Goal: Communication & Community: Answer question/provide support

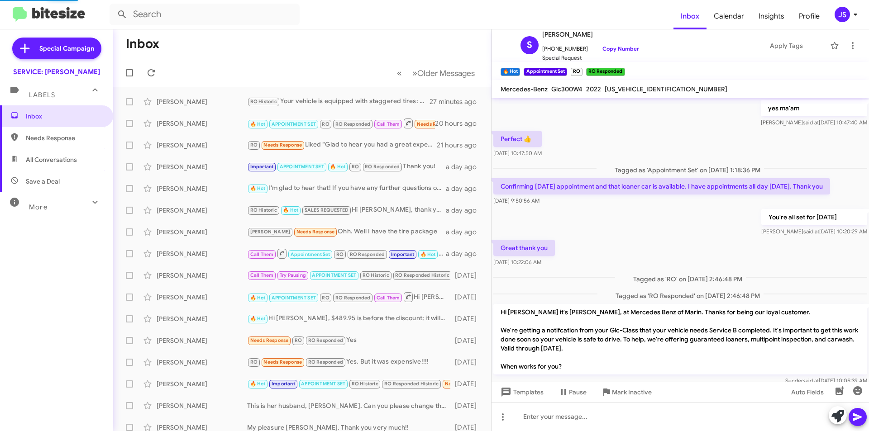
scroll to position [407, 0]
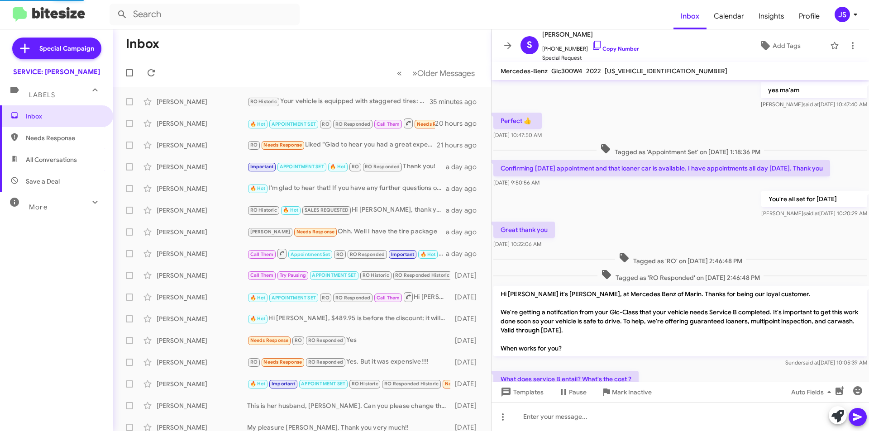
scroll to position [388, 0]
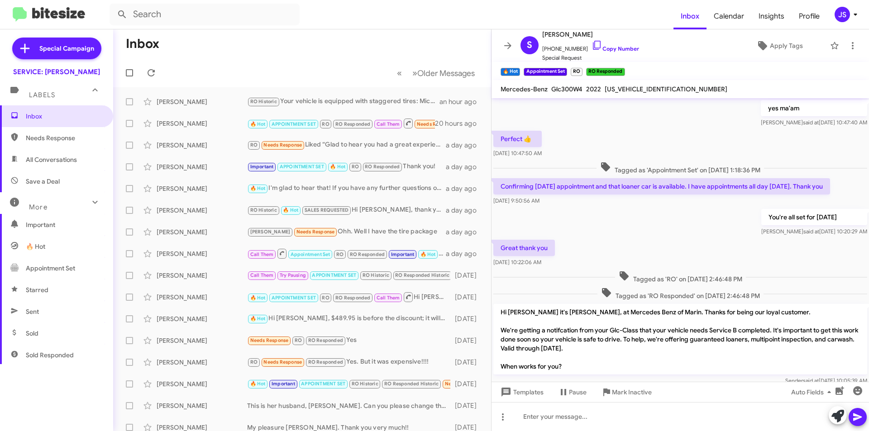
scroll to position [407, 0]
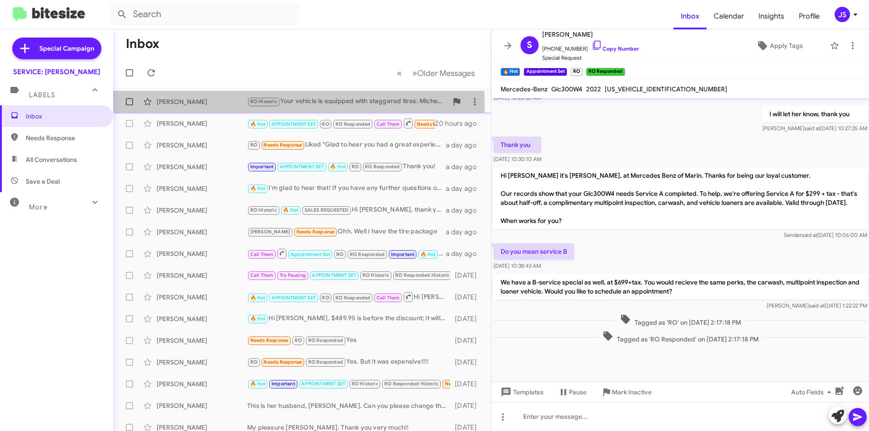
click at [208, 107] on div "Charles Robinson RO Historic Your vehicle is equipped with staggered tires: Mic…" at bounding box center [302, 102] width 364 height 18
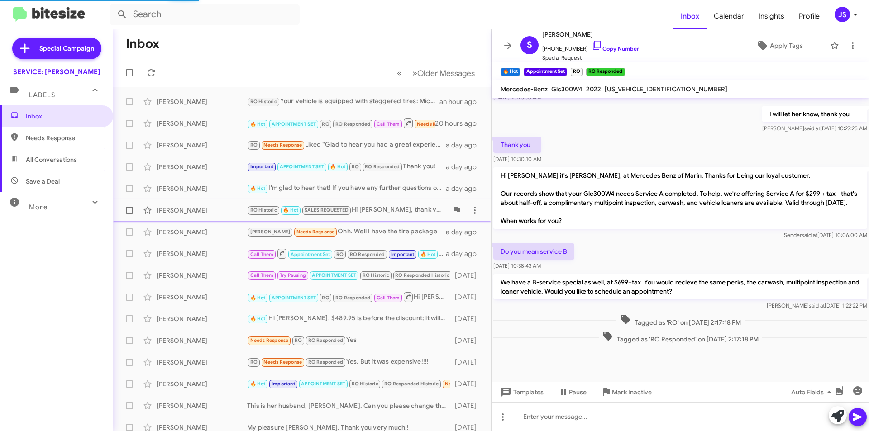
scroll to position [413, 0]
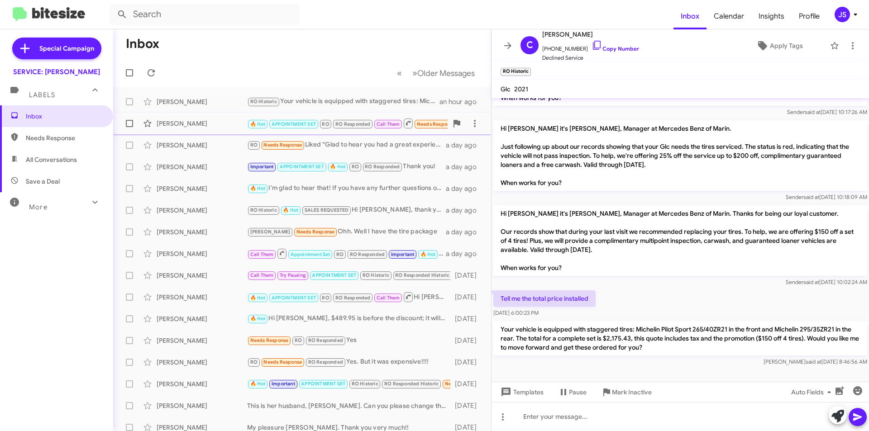
click at [247, 124] on div "[PERSON_NAME]" at bounding box center [202, 123] width 91 height 9
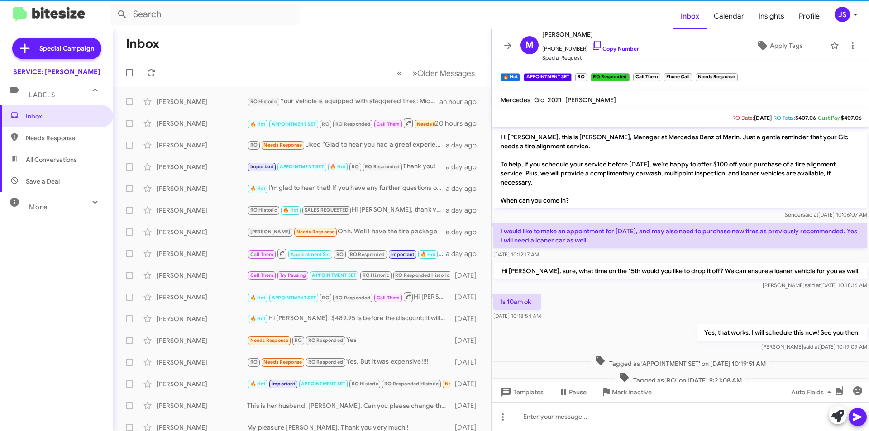
scroll to position [154, 0]
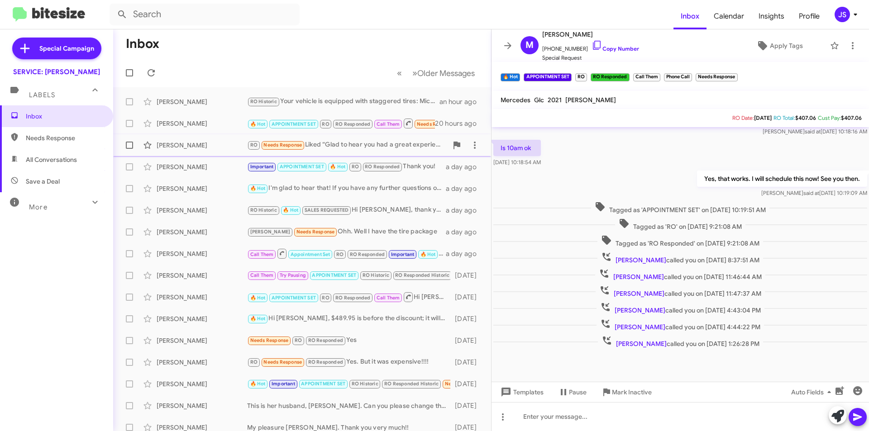
click at [191, 148] on div "[PERSON_NAME]" at bounding box center [202, 145] width 91 height 9
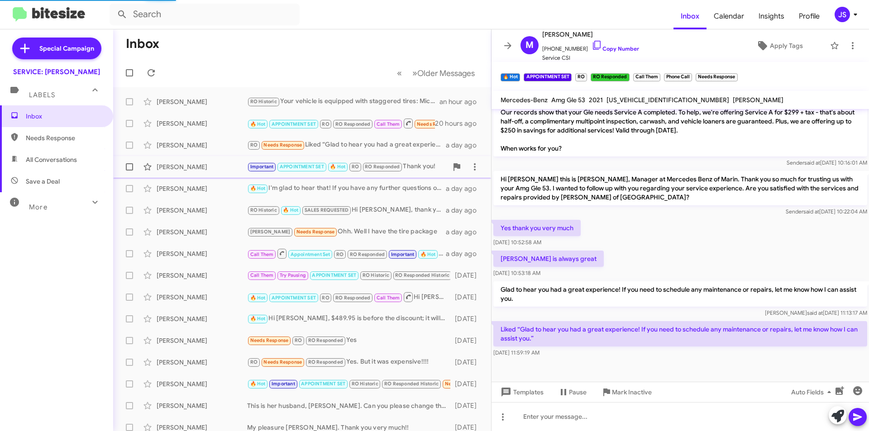
scroll to position [218, 0]
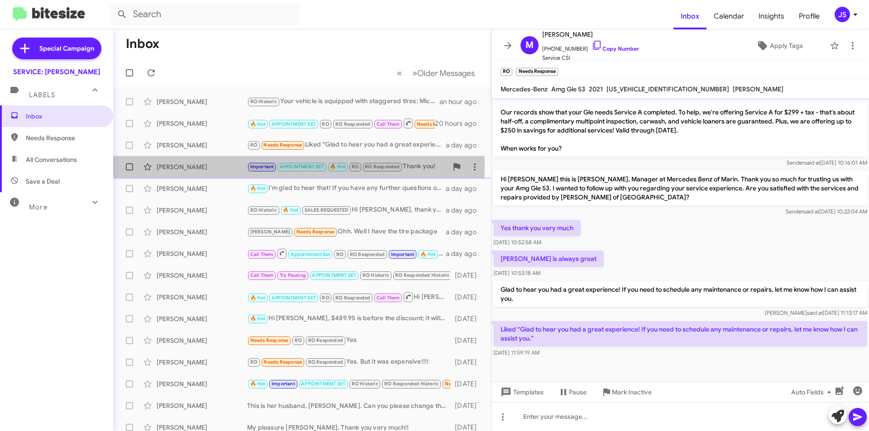
click at [191, 166] on div "[PERSON_NAME]" at bounding box center [202, 167] width 91 height 9
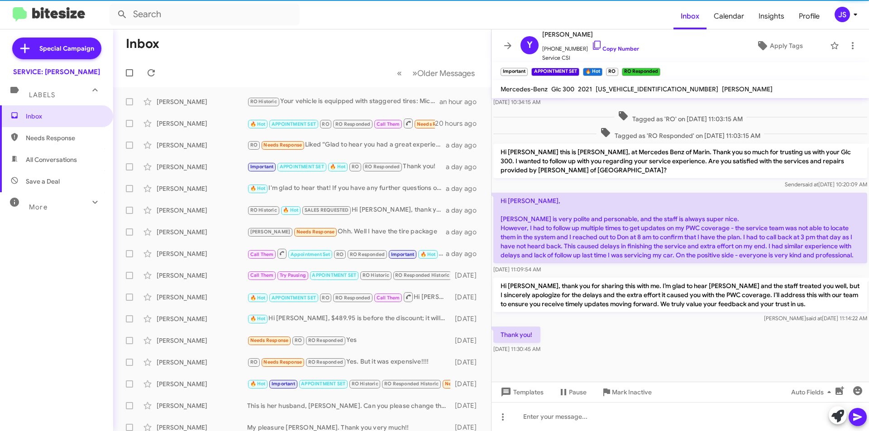
scroll to position [952, 0]
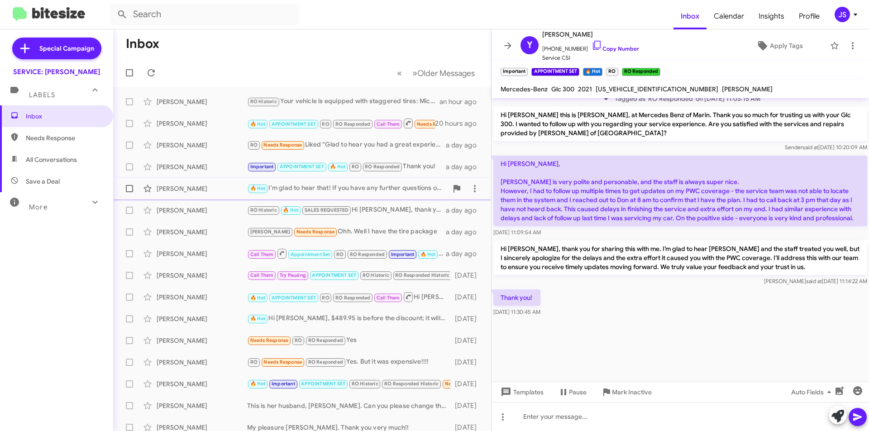
click at [231, 188] on div "[PERSON_NAME]" at bounding box center [202, 188] width 91 height 9
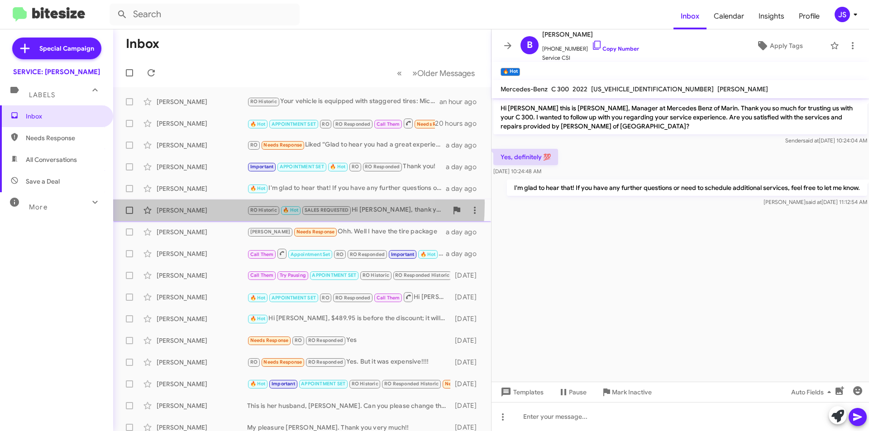
click at [230, 203] on div "Judy Wagner RO Historic 🔥 Hot SALES REQUESTED Hi Judy, thank you for letting me…" at bounding box center [302, 210] width 364 height 18
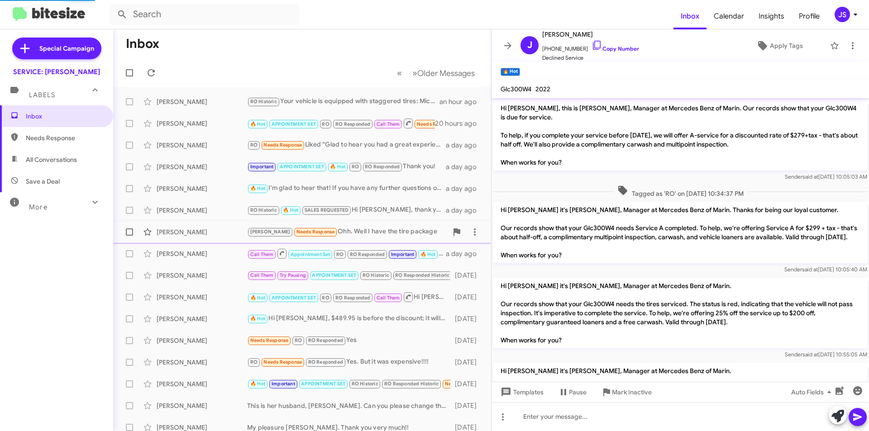
scroll to position [275, 0]
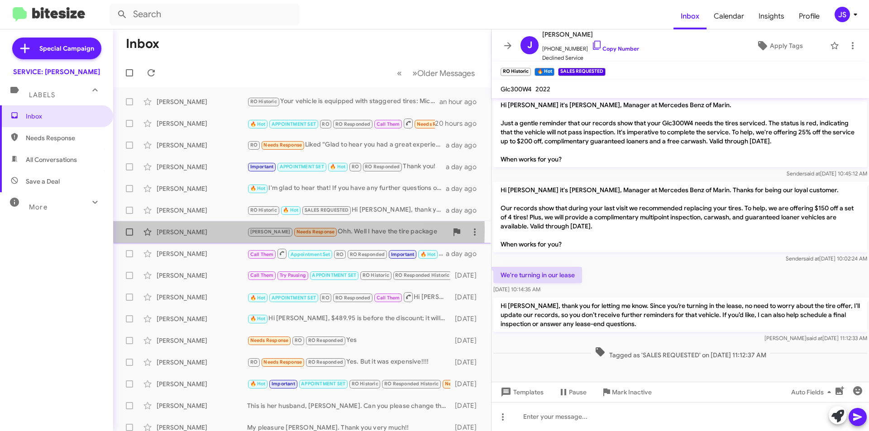
click at [224, 230] on div "[PERSON_NAME]" at bounding box center [202, 232] width 91 height 9
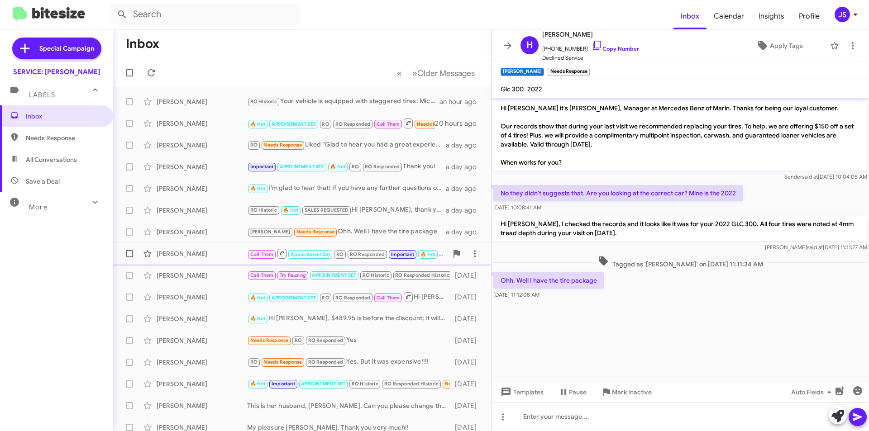
click at [224, 248] on div "David Marinoff Call Them Appointment Set RO RO Responded Important 🔥 Hot I've c…" at bounding box center [302, 254] width 364 height 18
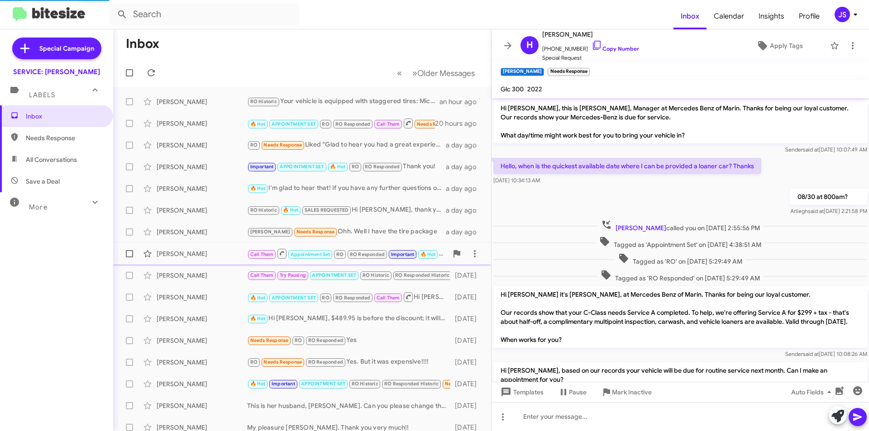
scroll to position [255, 0]
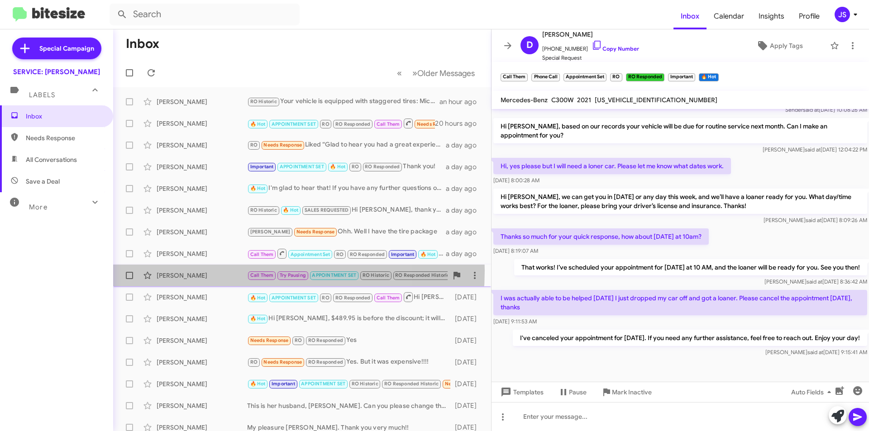
click at [218, 271] on div "David Norris Call Them Try Pausing APPOINTMENT SET RO Historic RO Responded His…" at bounding box center [302, 276] width 364 height 18
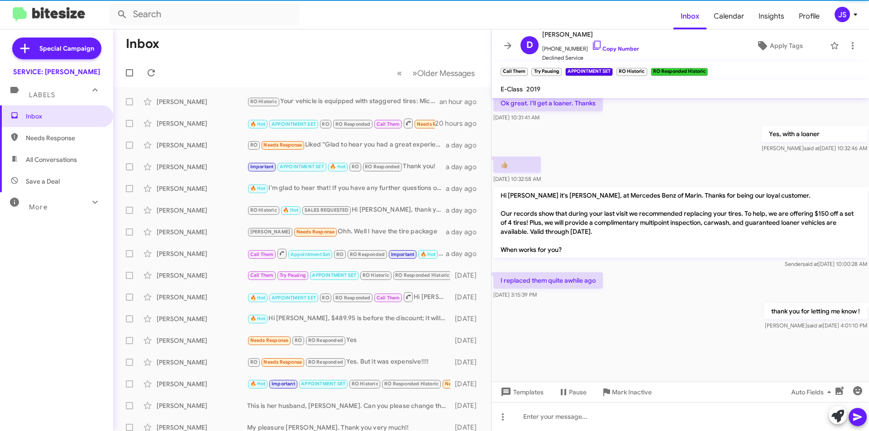
scroll to position [638, 0]
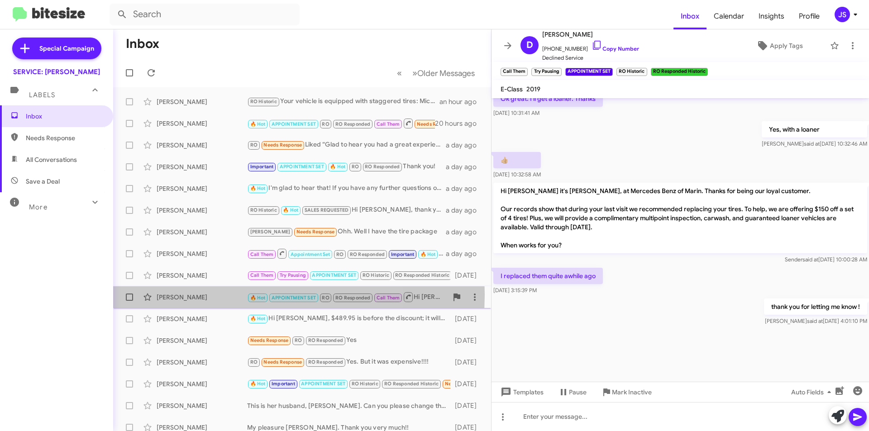
click at [214, 295] on div "[PERSON_NAME]" at bounding box center [202, 297] width 91 height 9
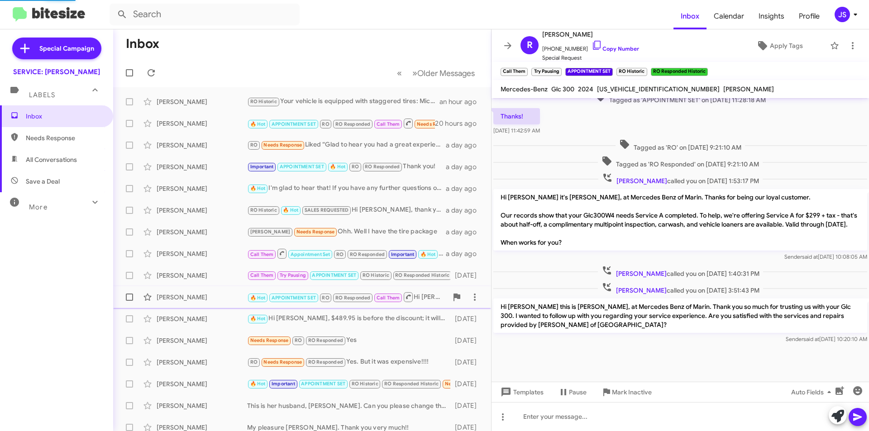
scroll to position [287, 0]
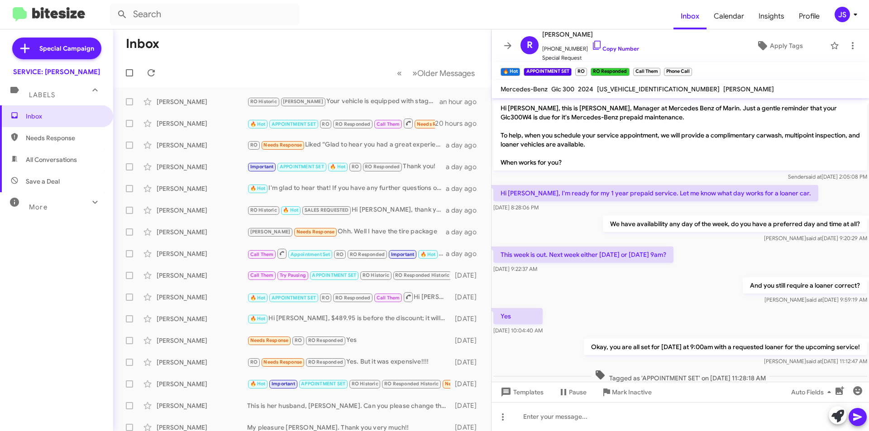
scroll to position [287, 0]
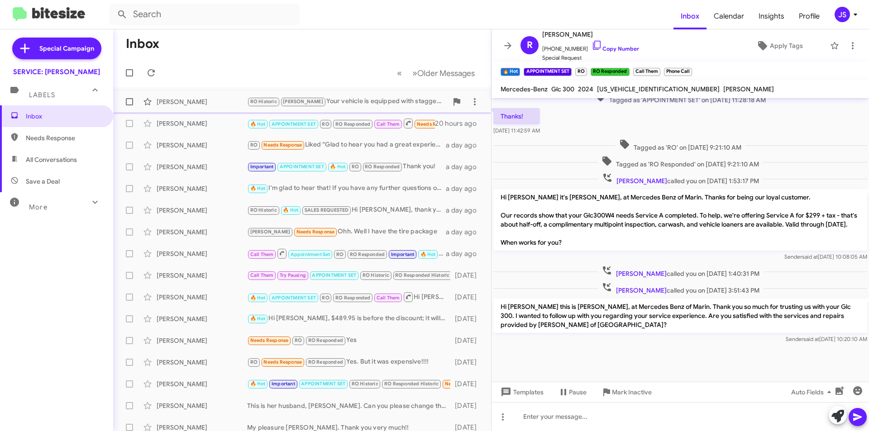
click at [349, 96] on div "RO Historic RAUL Your vehicle is equipped with staggered tires: Michelin Pilot …" at bounding box center [347, 101] width 201 height 10
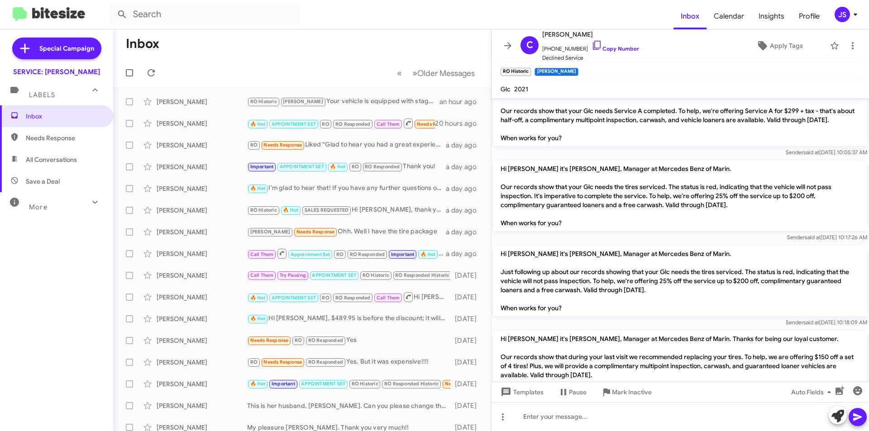
scroll to position [432, 0]
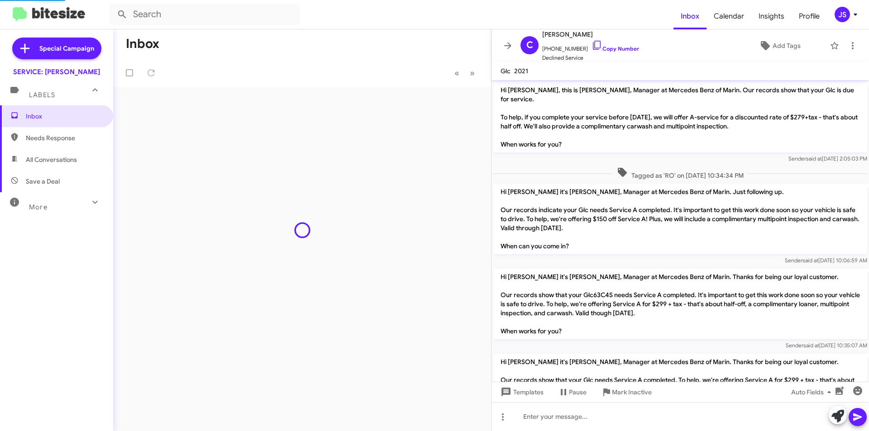
scroll to position [414, 0]
